Goal: Find specific page/section: Find specific page/section

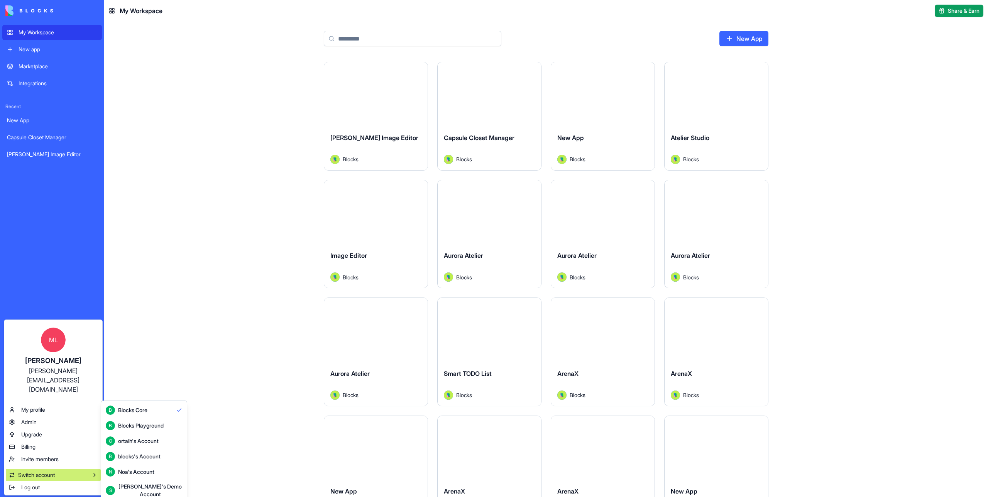
click at [156, 486] on div "Shelly's Demo Account" at bounding box center [150, 490] width 64 height 15
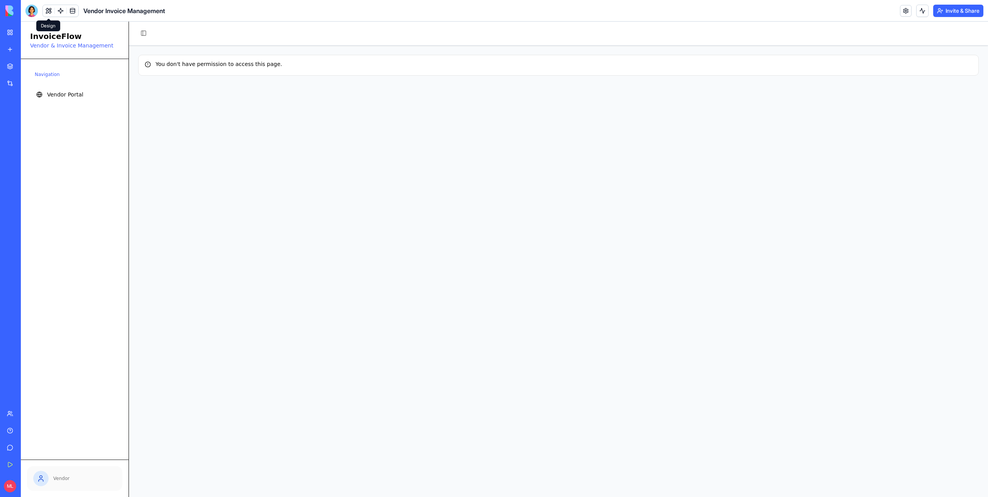
click at [46, 13] on button at bounding box center [49, 11] width 12 height 12
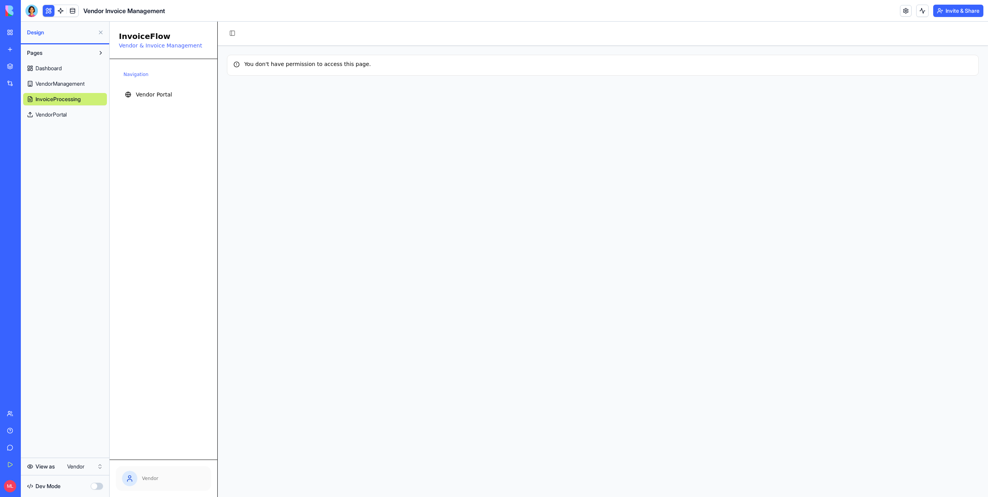
click at [46, 13] on button at bounding box center [49, 11] width 12 height 12
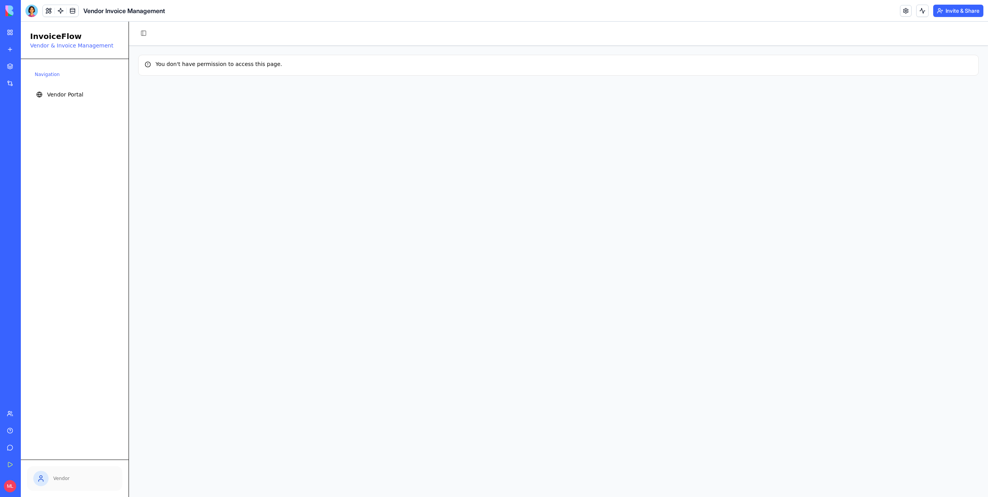
click at [48, 11] on button at bounding box center [49, 11] width 12 height 12
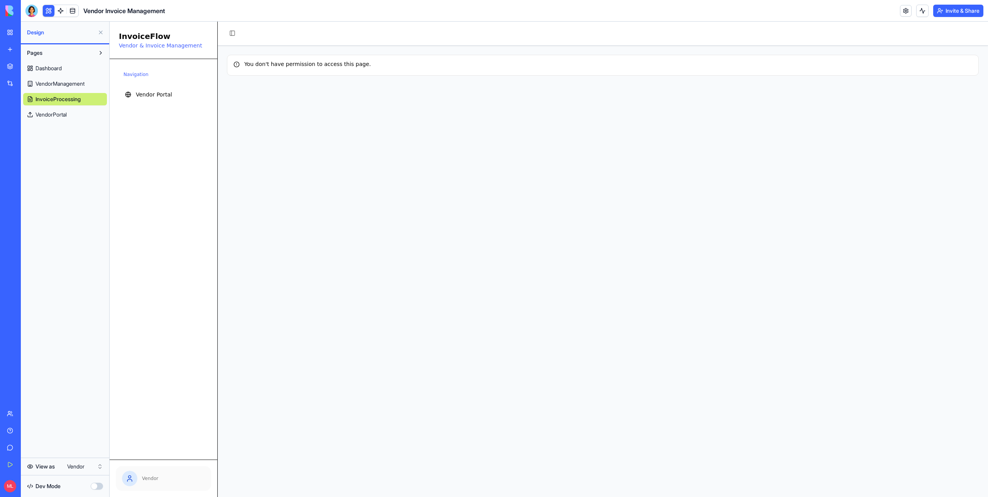
click at [57, 81] on span "VendorManagement" at bounding box center [60, 84] width 49 height 8
click at [51, 69] on span "Dashboard" at bounding box center [49, 68] width 26 height 8
click at [54, 116] on span "VendorPortal" at bounding box center [51, 115] width 31 height 8
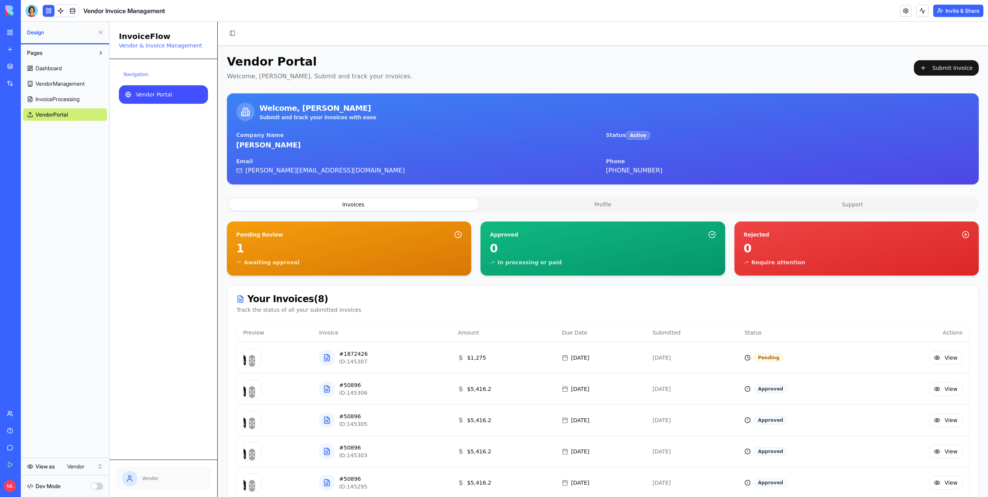
click at [58, 99] on span "InvoiceProcessing" at bounding box center [58, 99] width 44 height 8
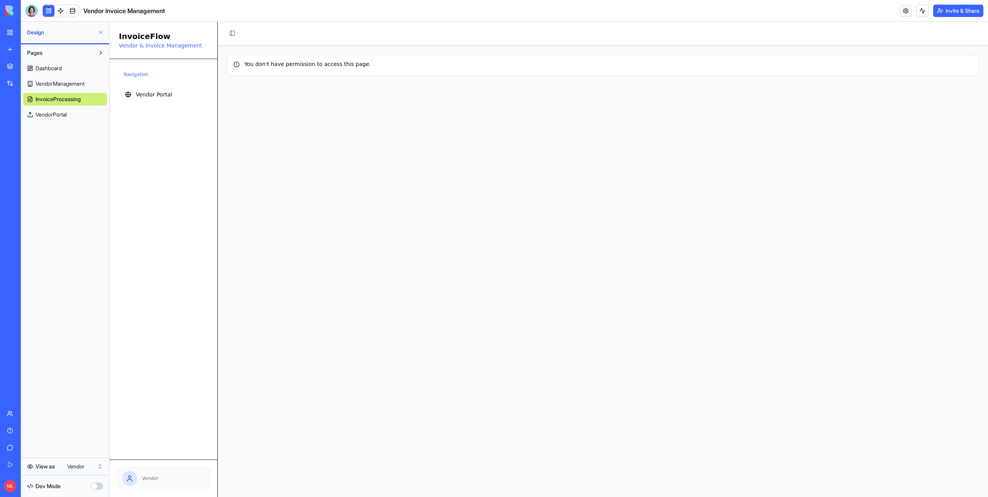
click at [51, 85] on span "VendorManagement" at bounding box center [60, 84] width 49 height 8
click at [44, 65] on span "Dashboard" at bounding box center [49, 68] width 26 height 8
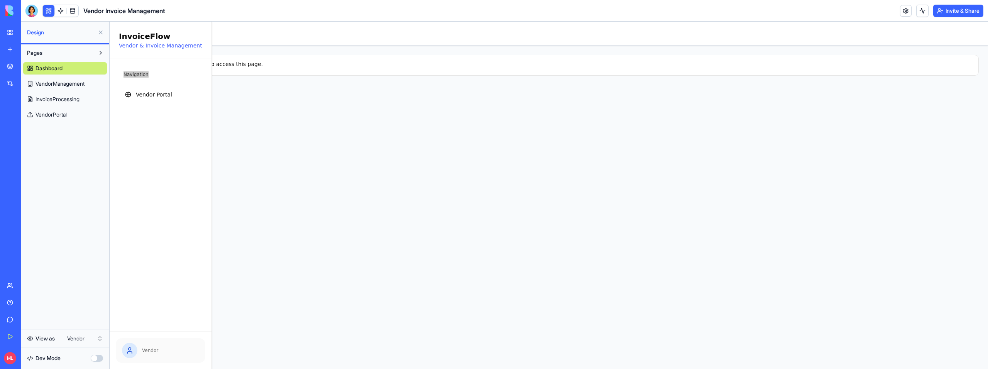
click at [137, 77] on div "Navigation" at bounding box center [160, 74] width 83 height 12
click at [468, 232] on main "Toggle Sidebar You don't have permission to access this page." at bounding box center [603, 195] width 771 height 347
click at [74, 103] on link "InvoiceProcessing" at bounding box center [65, 99] width 84 height 12
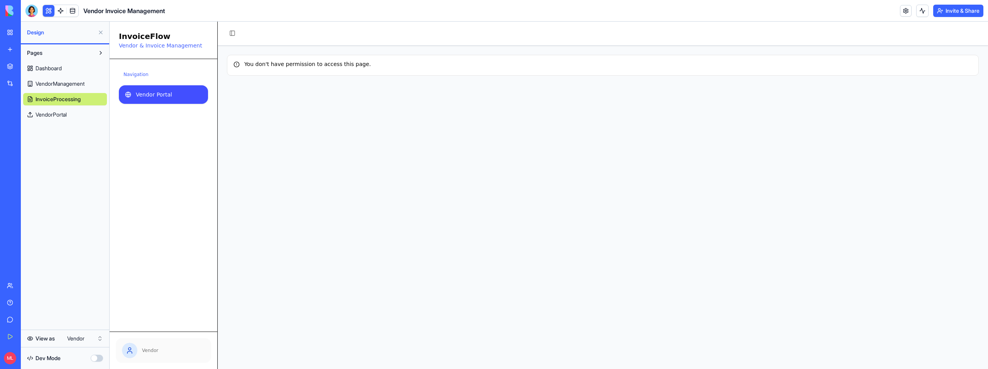
click at [166, 93] on span "Vendor Portal" at bounding box center [154, 95] width 36 height 8
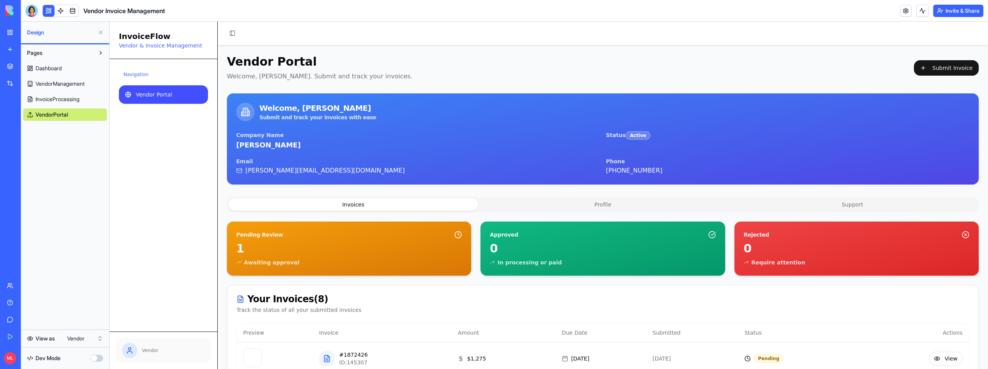
click at [41, 103] on link "InvoiceProcessing" at bounding box center [65, 99] width 84 height 12
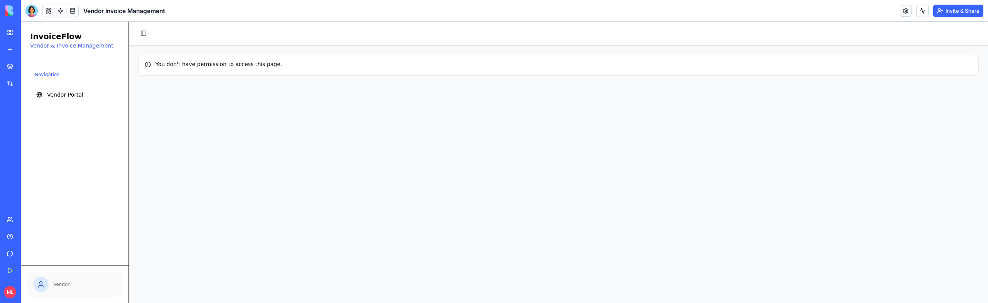
click at [209, 90] on main "Toggle Sidebar You don't have permission to access this page." at bounding box center [558, 162] width 859 height 281
click at [44, 14] on button at bounding box center [49, 11] width 12 height 12
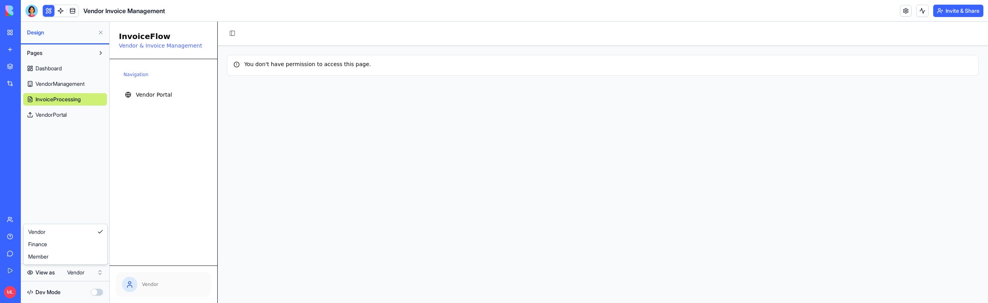
click at [84, 278] on html "My Workspace New app Marketplace Integrations Recent New App Factory Performanc…" at bounding box center [494, 151] width 988 height 303
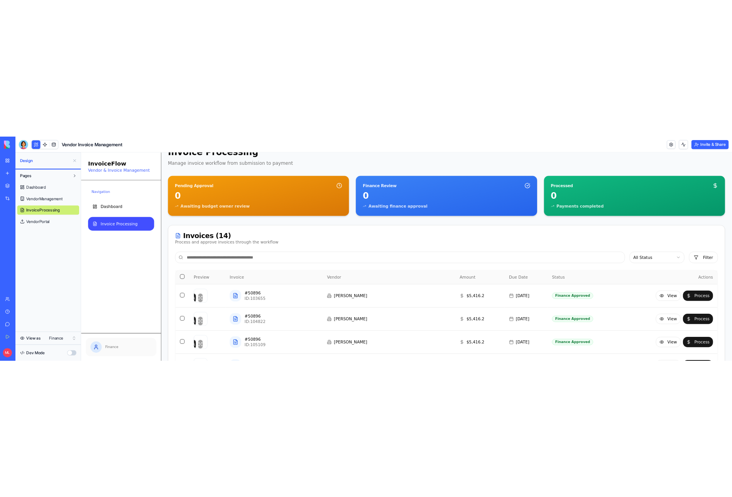
scroll to position [26, 0]
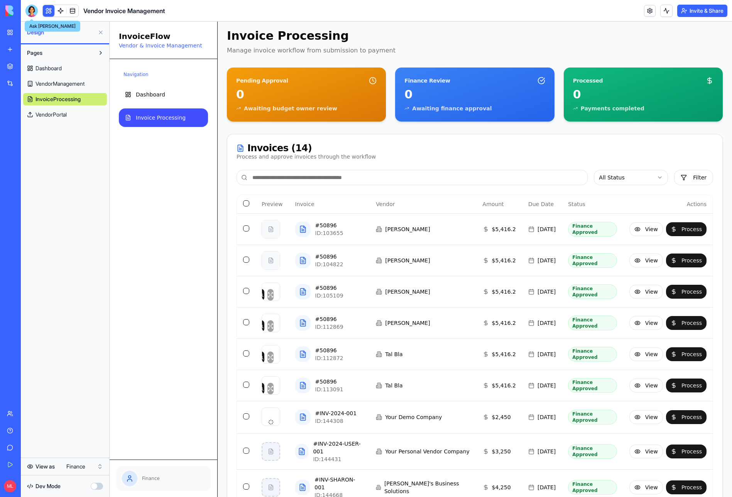
click at [29, 9] on div at bounding box center [31, 11] width 12 height 12
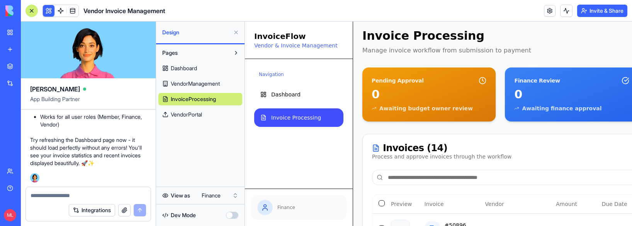
click at [36, 12] on button at bounding box center [31, 11] width 12 height 12
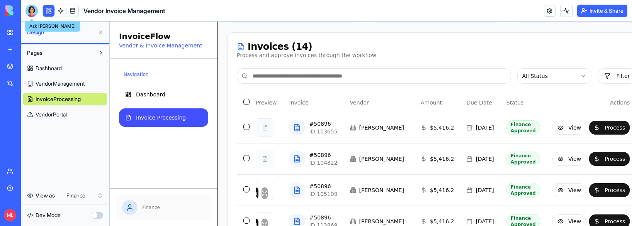
scroll to position [188, 0]
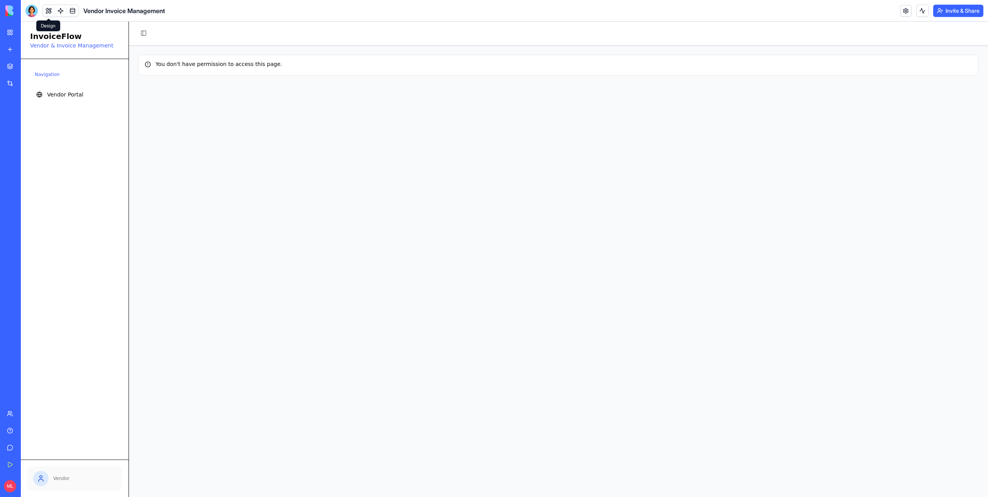
click at [25, 18] on header "Vendor Invoice Management Invite & Share" at bounding box center [505, 11] width 968 height 22
click at [26, 15] on div at bounding box center [31, 11] width 12 height 12
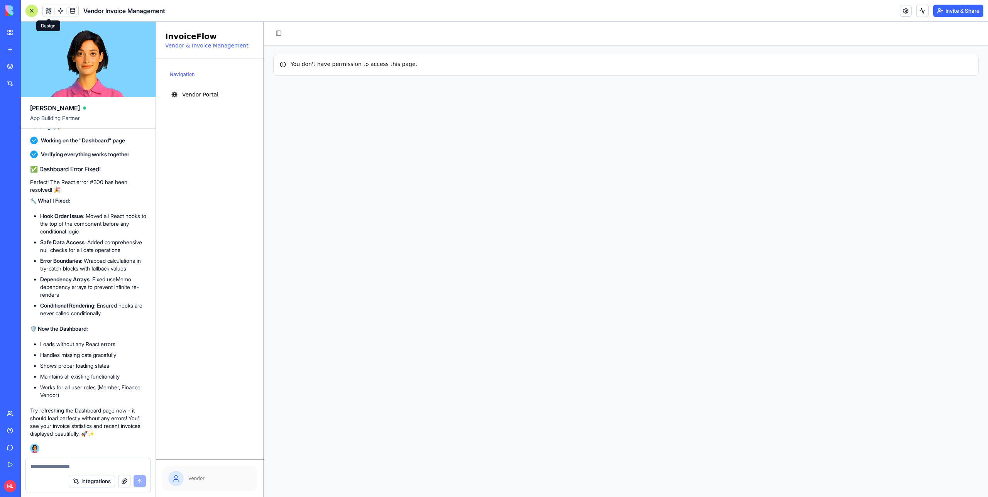
click at [49, 10] on button at bounding box center [49, 11] width 12 height 12
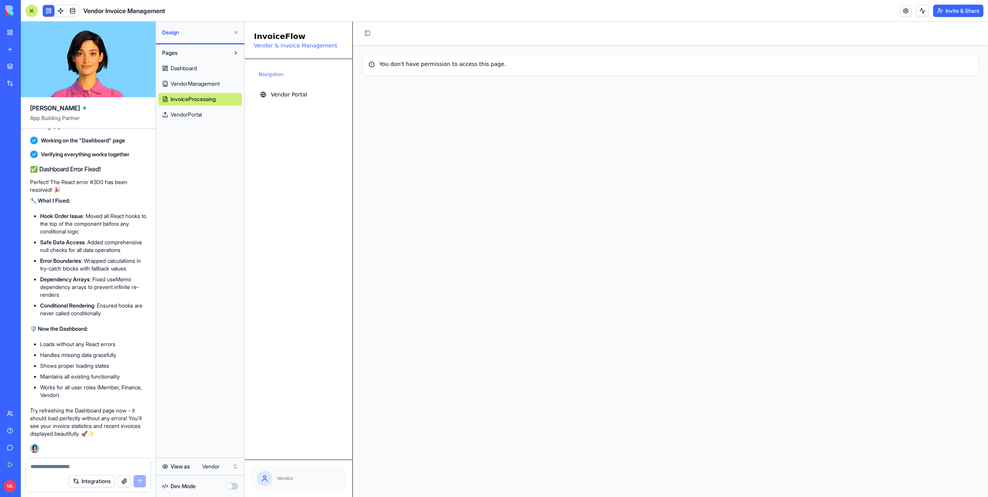
click at [218, 226] on html "My Workspace New app Marketplace Integrations Recent New App Factory Performanc…" at bounding box center [494, 248] width 988 height 497
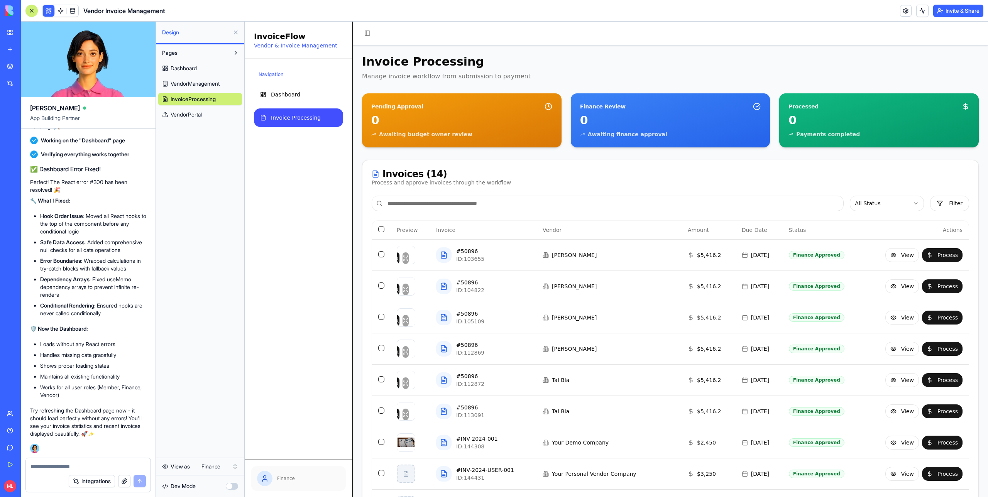
click at [27, 5] on div "Vendor Invoice Management" at bounding box center [95, 11] width 140 height 12
click at [26, 10] on button at bounding box center [31, 11] width 12 height 12
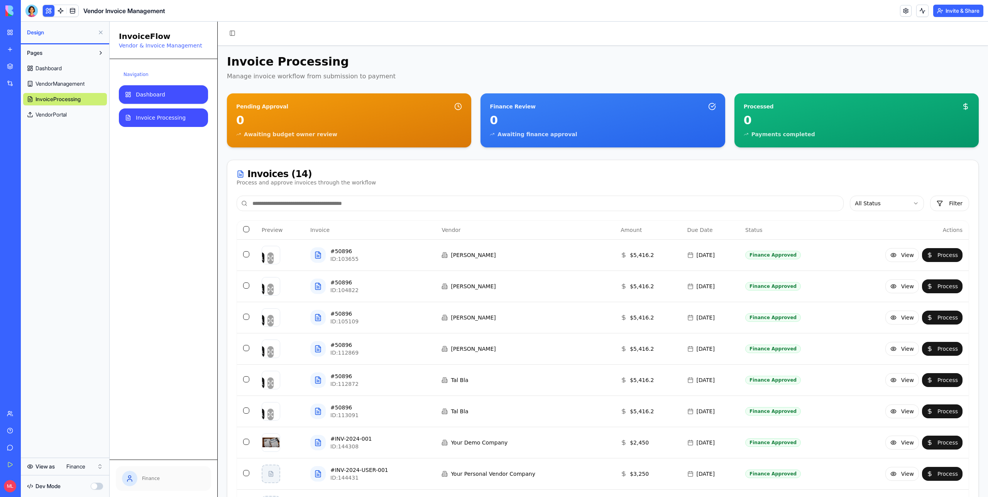
click at [158, 98] on span "Dashboard" at bounding box center [150, 95] width 29 height 8
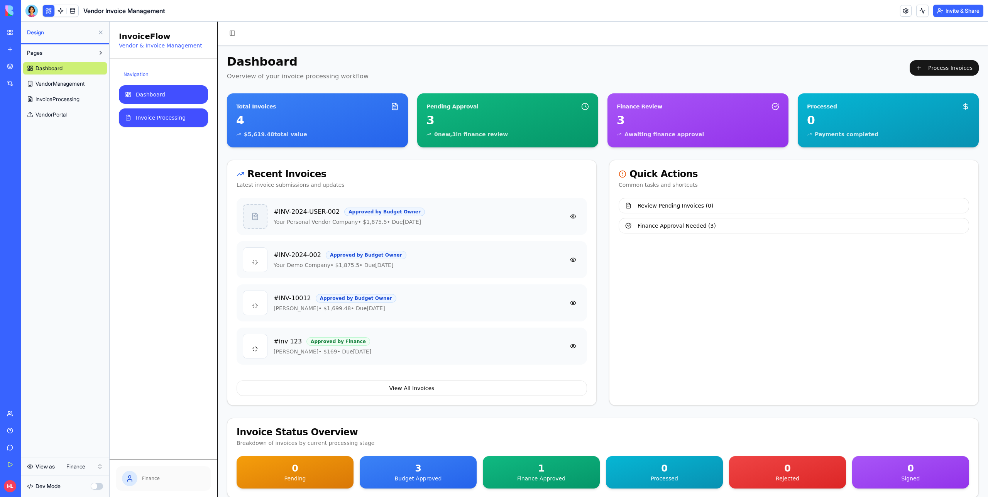
click at [161, 119] on span "Invoice Processing" at bounding box center [161, 118] width 50 height 8
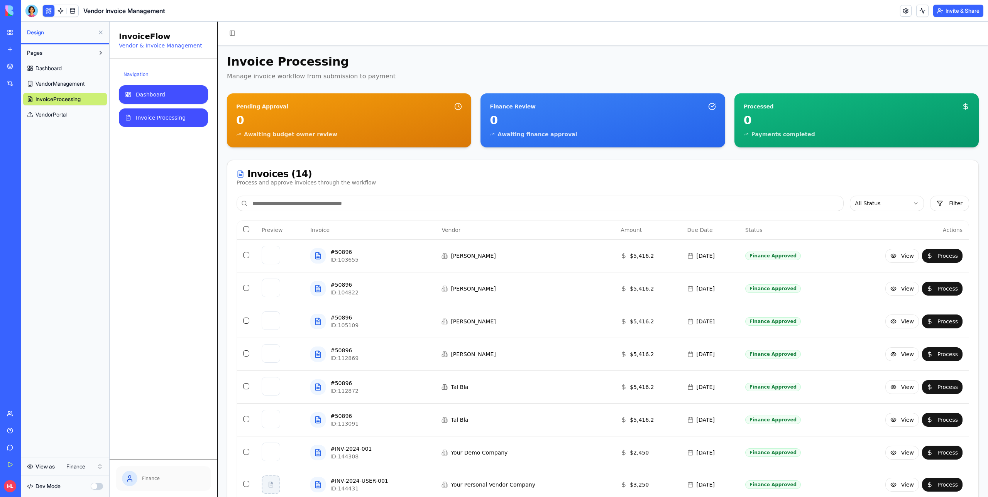
click at [155, 100] on link "Dashboard" at bounding box center [163, 94] width 89 height 19
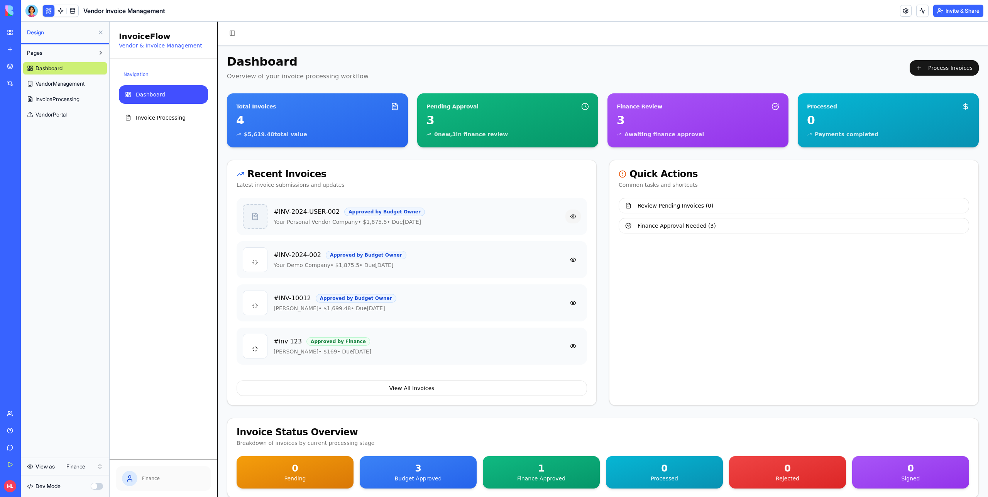
click at [576, 216] on button at bounding box center [573, 217] width 15 height 14
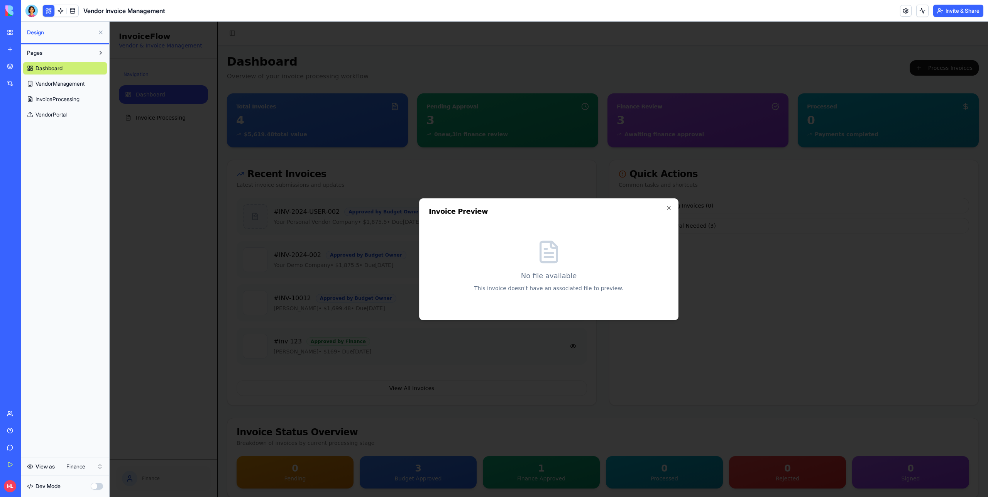
click at [553, 174] on div at bounding box center [549, 260] width 879 height 476
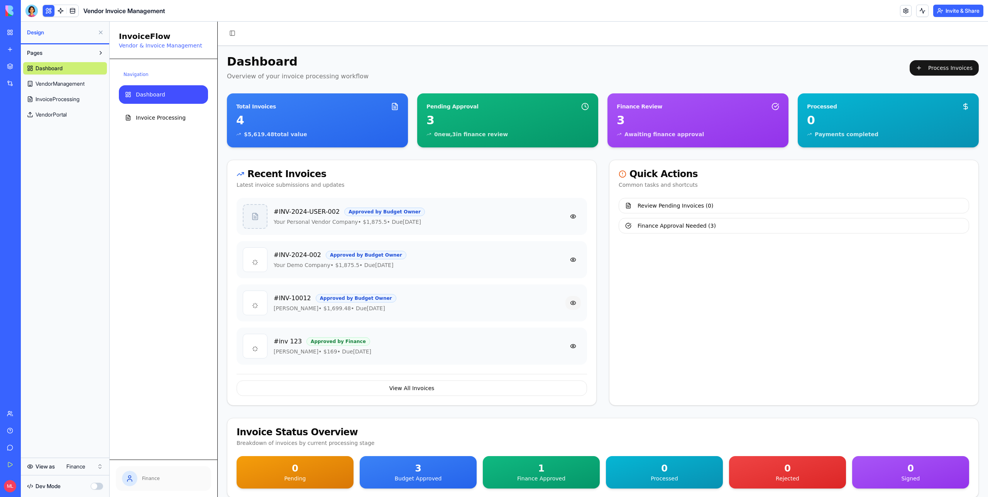
click at [576, 226] on button at bounding box center [573, 303] width 15 height 14
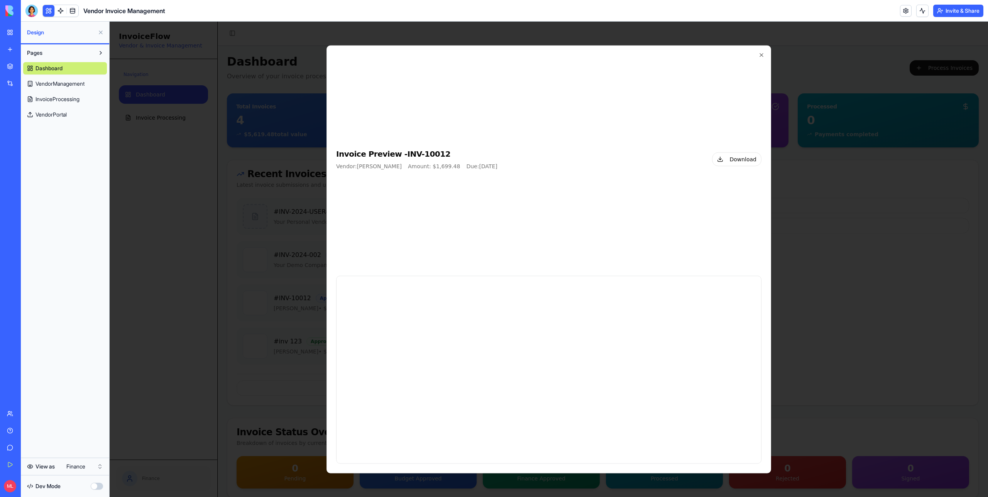
click at [495, 226] on div "Invoice Preview - INV-10012 Vendor: Tom Hope Amount: $ 1,699.48 Due: 4/25/2021 …" at bounding box center [548, 162] width 425 height 215
click at [263, 226] on div at bounding box center [549, 260] width 879 height 476
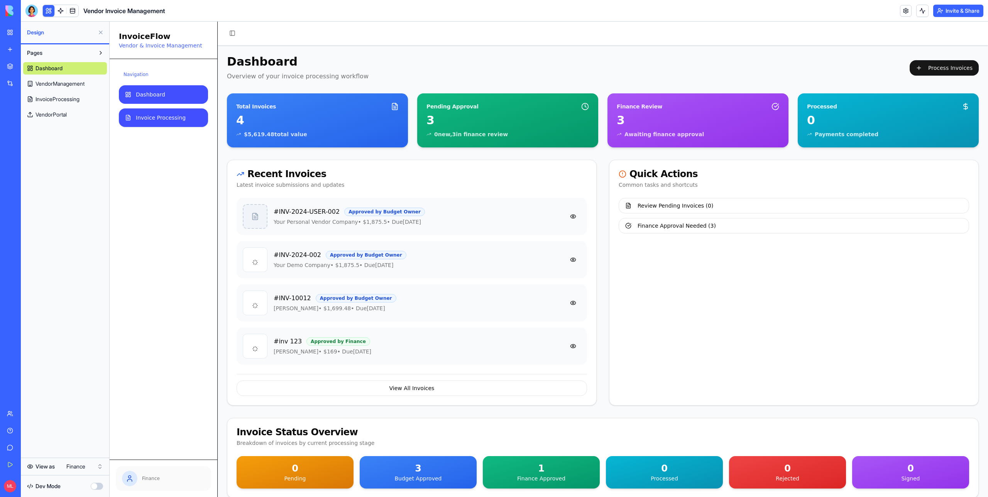
click at [180, 116] on span "Invoice Processing" at bounding box center [161, 118] width 50 height 8
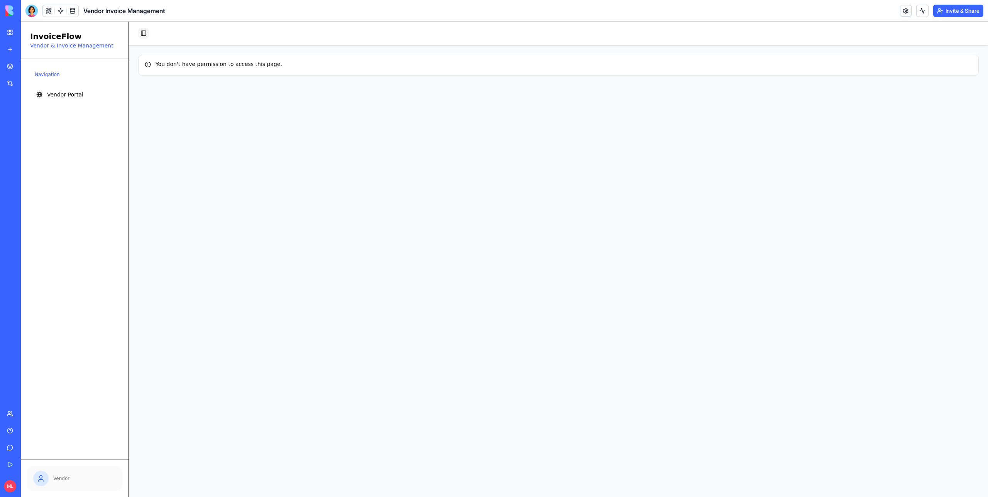
click at [144, 31] on button "Toggle Sidebar" at bounding box center [143, 33] width 11 height 11
click at [37, 36] on button "Toggle Sidebar" at bounding box center [35, 33] width 11 height 11
click at [51, 12] on button at bounding box center [49, 11] width 12 height 12
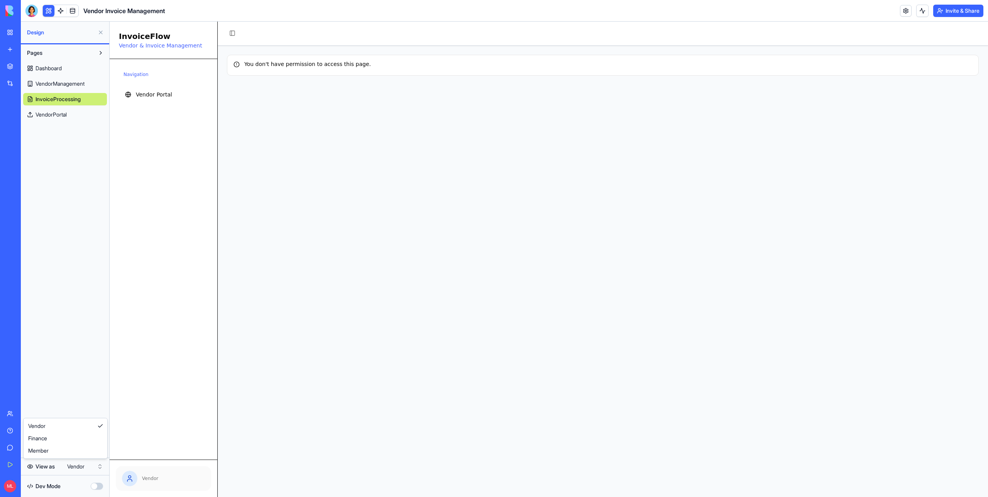
click at [88, 470] on html "My Workspace New app Marketplace Integrations Recent New App Factory Performanc…" at bounding box center [494, 248] width 988 height 497
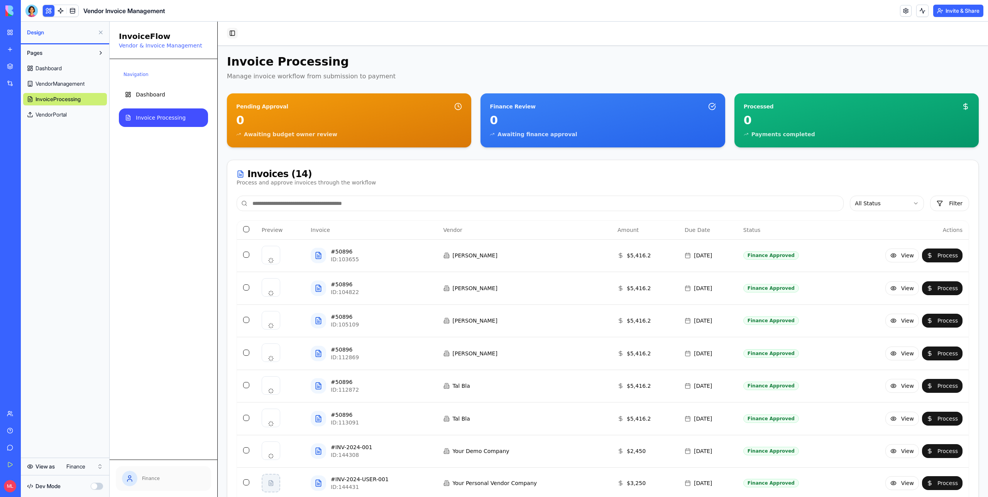
click at [236, 32] on button "Toggle Sidebar" at bounding box center [232, 33] width 11 height 11
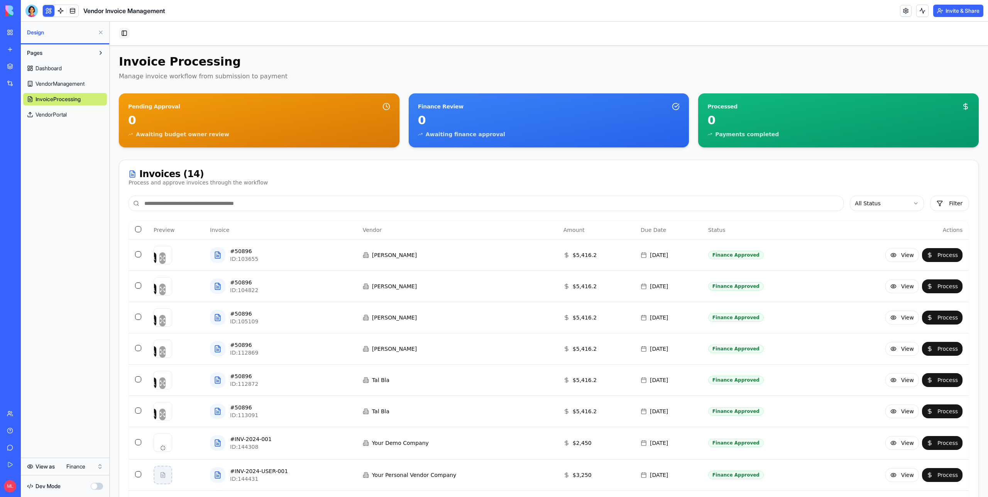
click at [127, 33] on button "Toggle Sidebar" at bounding box center [124, 33] width 11 height 11
